Goal: Navigation & Orientation: Understand site structure

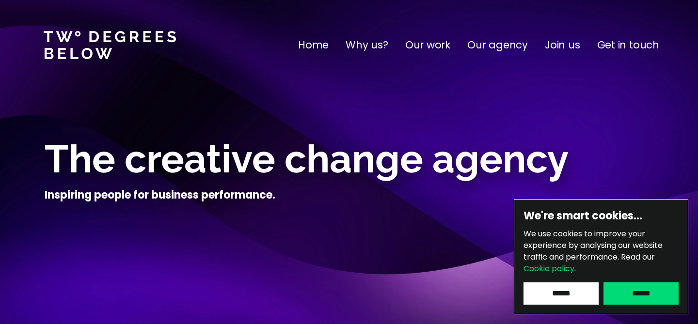
click at [558, 294] on input "******" at bounding box center [560, 294] width 75 height 22
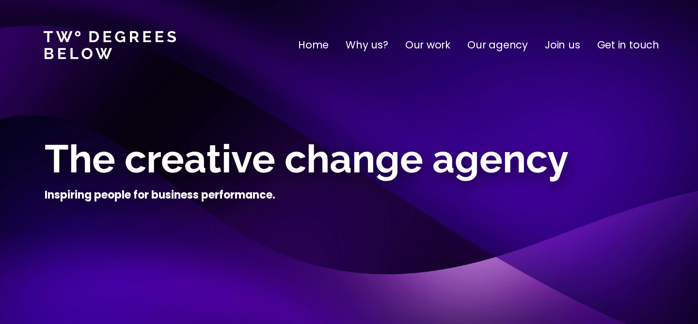
click at [377, 46] on p "Why us?" at bounding box center [367, 45] width 43 height 16
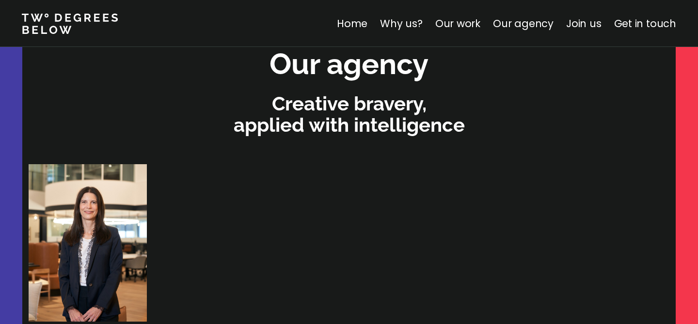
scroll to position [2042, 0]
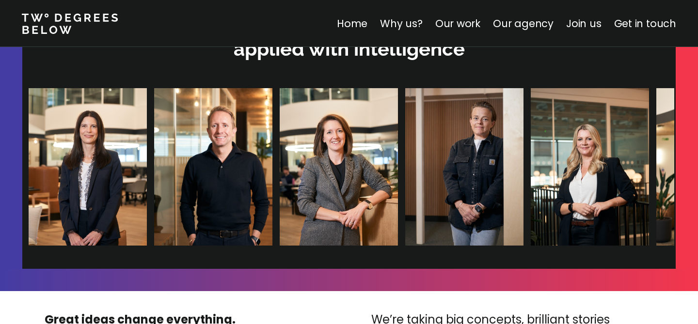
scroll to position [2144, 0]
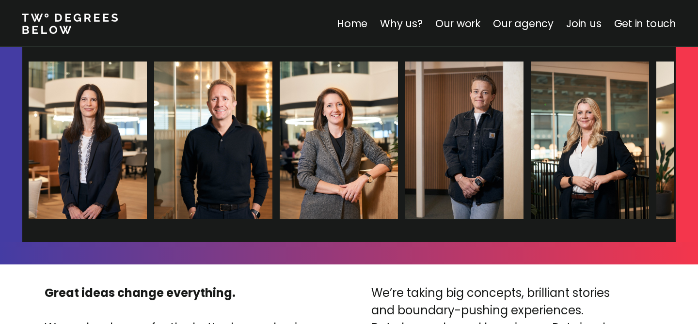
click at [5, 149] on div at bounding box center [11, 89] width 22 height 305
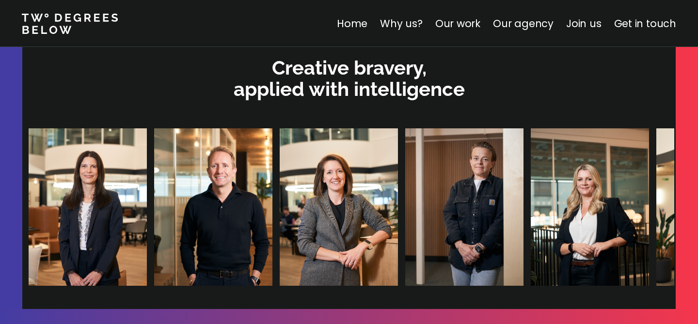
scroll to position [2080, 0]
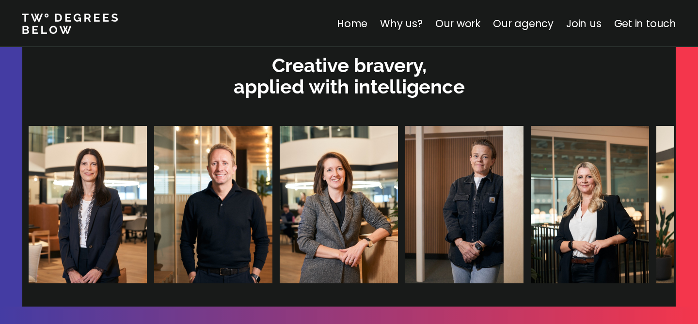
click at [569, 200] on img at bounding box center [590, 205] width 118 height 158
click at [592, 217] on img at bounding box center [590, 205] width 118 height 158
click at [551, 208] on img at bounding box center [590, 205] width 118 height 158
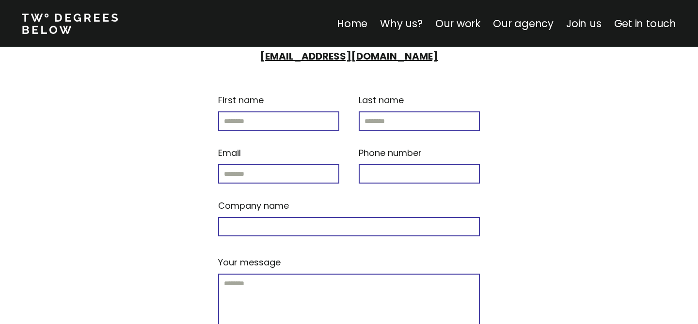
scroll to position [4260, 0]
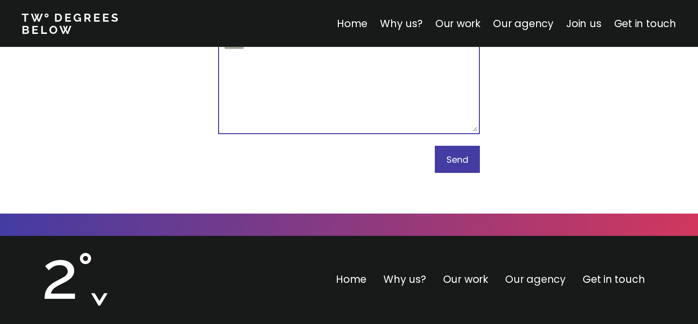
click at [532, 272] on link "Our agency" at bounding box center [535, 279] width 61 height 14
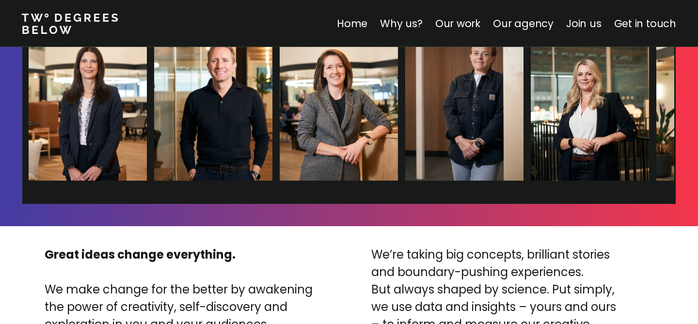
scroll to position [2059, 0]
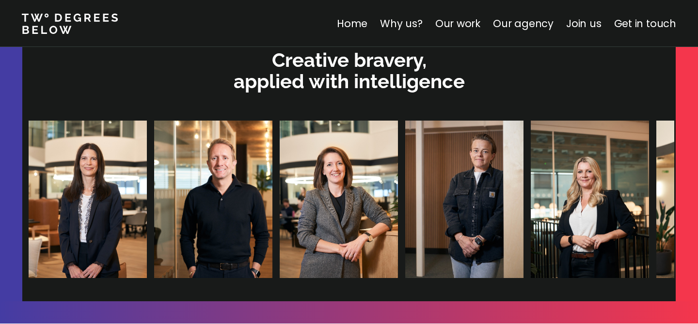
scroll to position [2084, 0]
